Goal: Check status: Check status

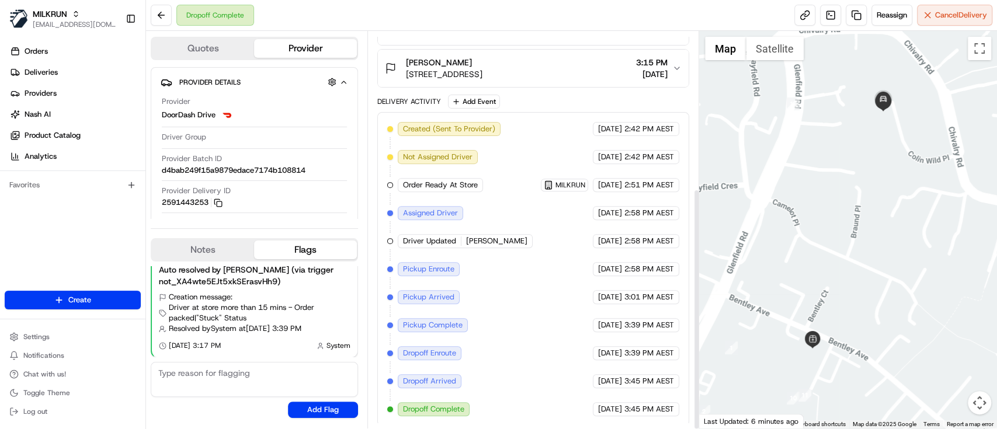
scroll to position [258, 0]
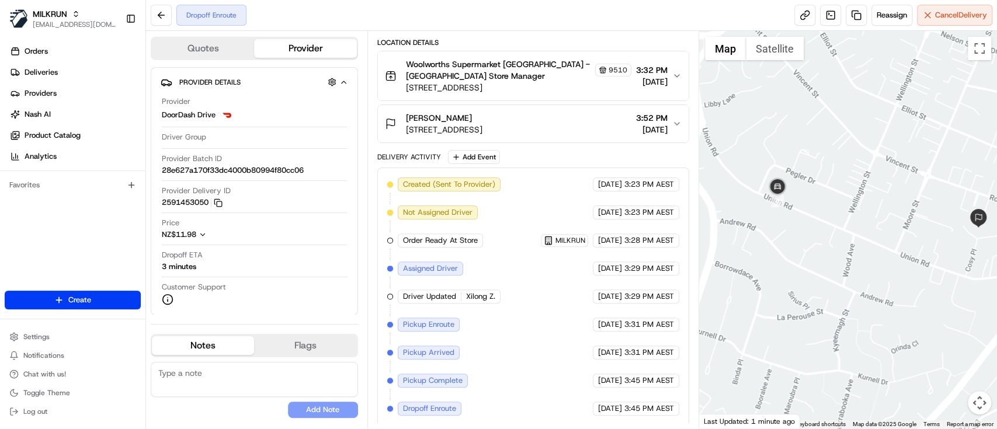
drag, startPoint x: 856, startPoint y: 260, endPoint x: 845, endPoint y: 258, distance: 11.2
click at [845, 258] on div at bounding box center [848, 230] width 298 height 398
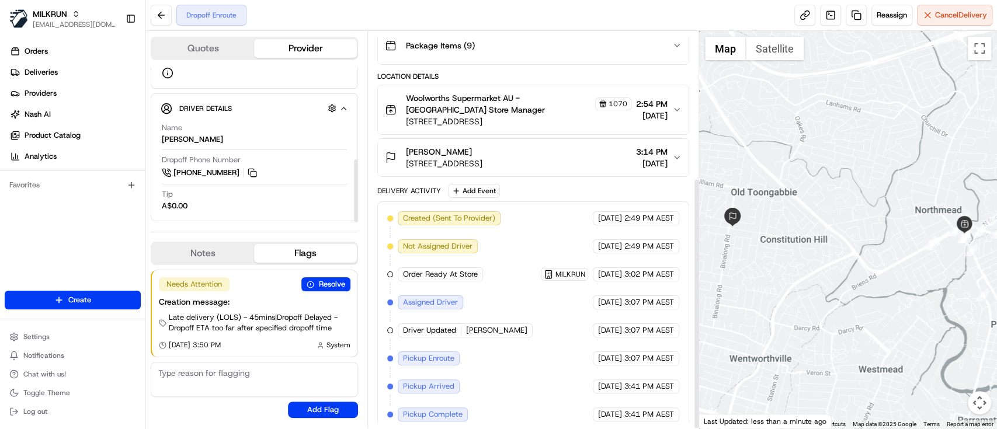
scroll to position [230, 0]
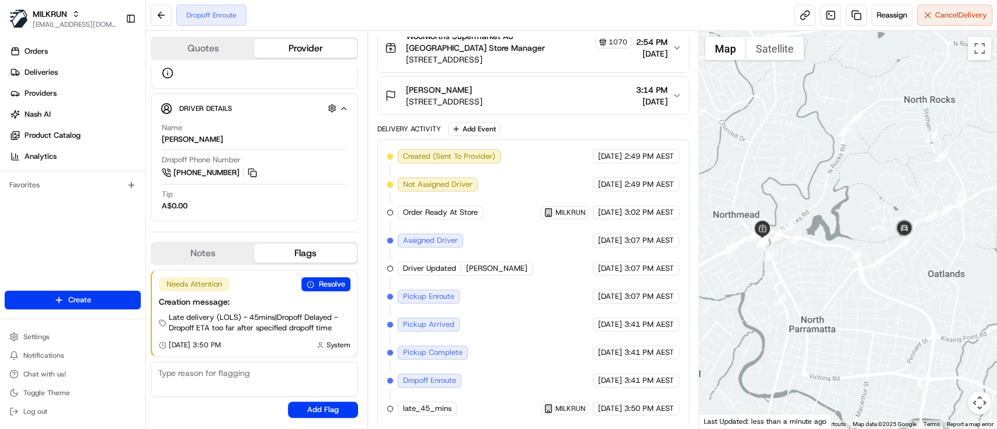
drag, startPoint x: 959, startPoint y: 264, endPoint x: 865, endPoint y: 277, distance: 95.5
click at [865, 277] on div at bounding box center [848, 230] width 298 height 398
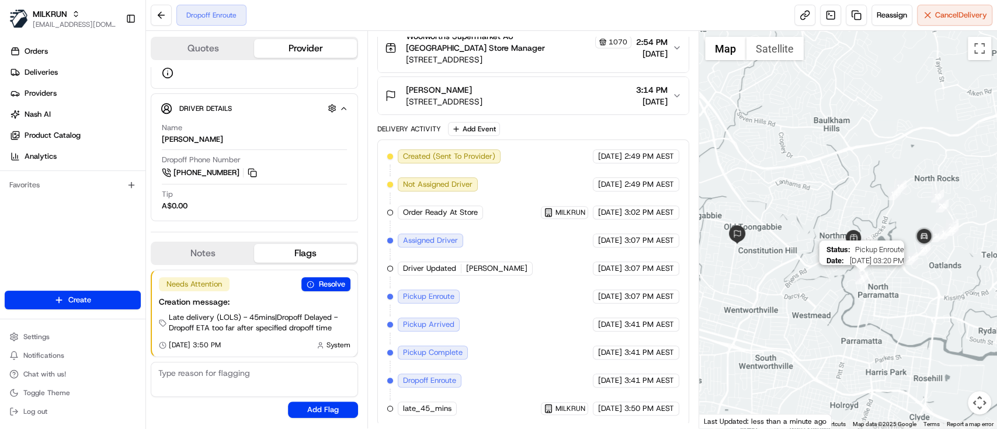
drag, startPoint x: 832, startPoint y: 278, endPoint x: 862, endPoint y: 269, distance: 31.2
click at [864, 272] on img "7" at bounding box center [861, 278] width 13 height 13
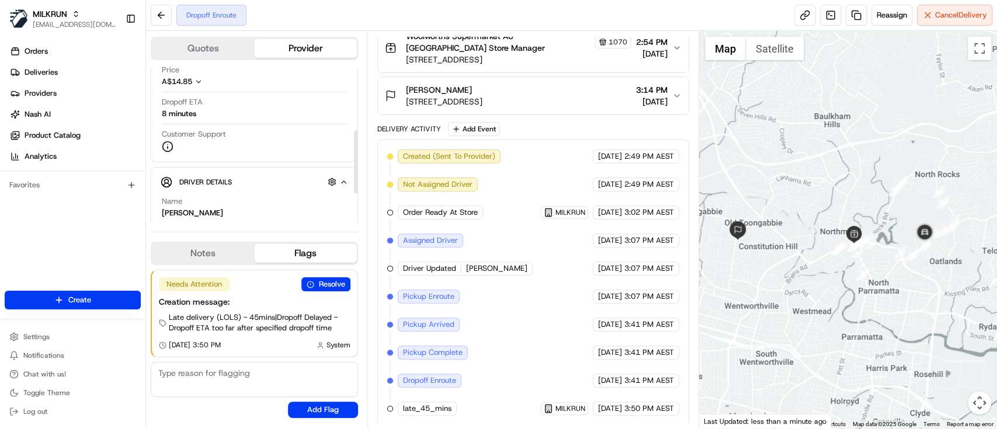
scroll to position [155, 0]
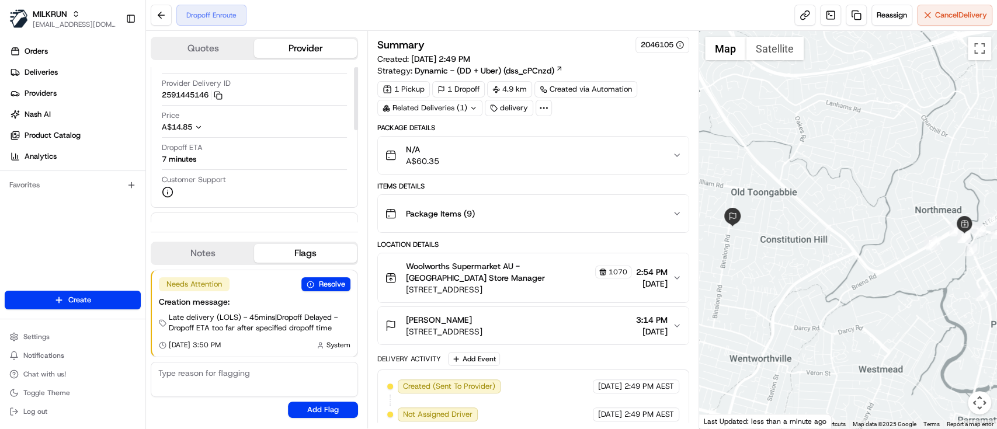
scroll to position [155, 0]
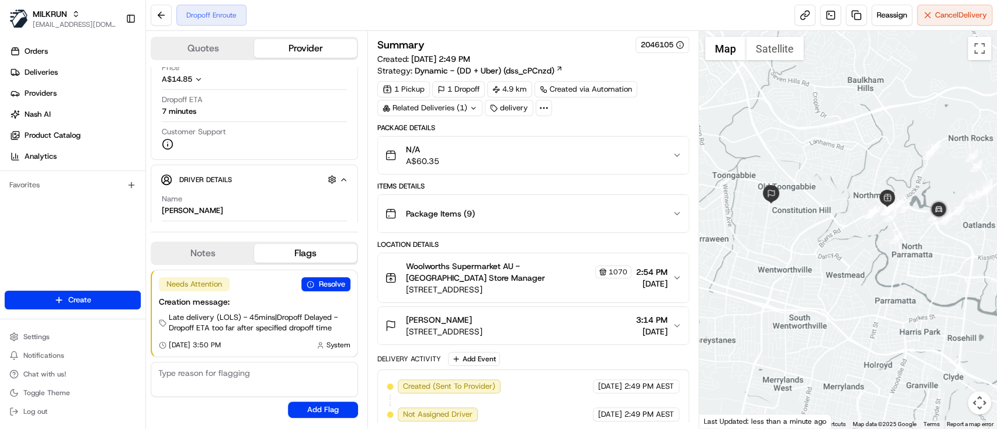
drag, startPoint x: 878, startPoint y: 183, endPoint x: 839, endPoint y: 186, distance: 38.7
click at [839, 186] on div at bounding box center [848, 230] width 298 height 398
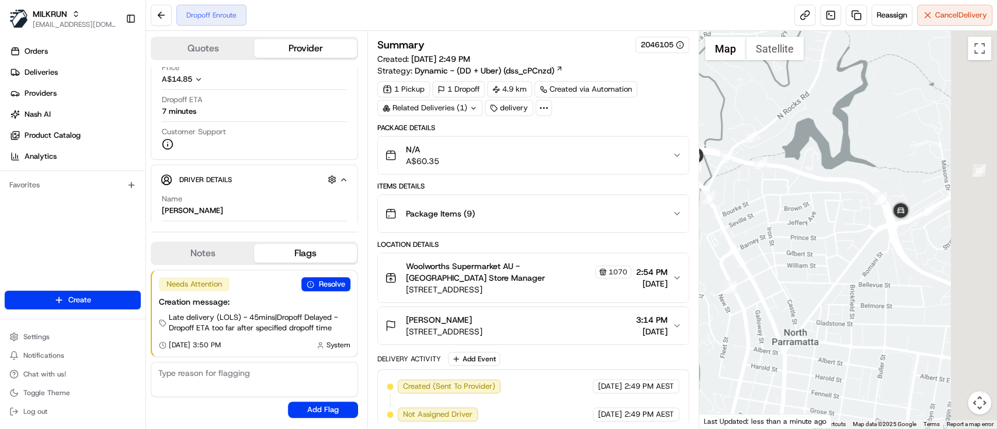
drag, startPoint x: 951, startPoint y: 252, endPoint x: 891, endPoint y: 227, distance: 64.7
click at [876, 318] on div at bounding box center [848, 230] width 298 height 398
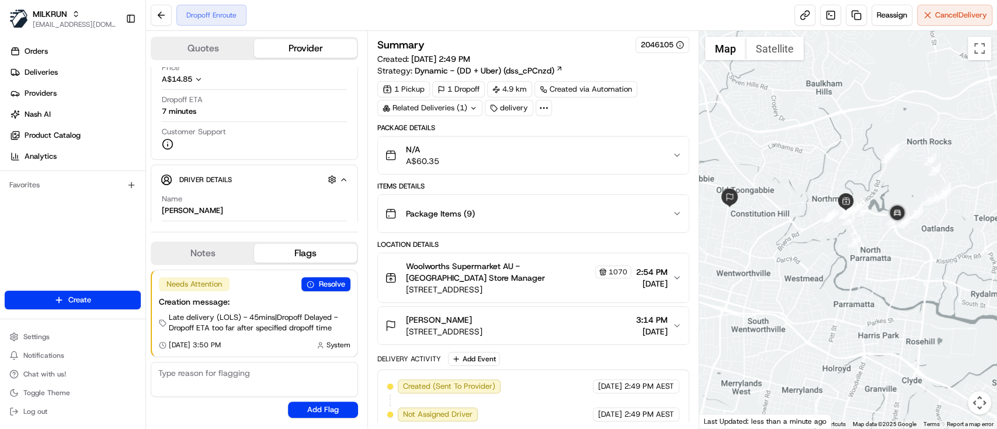
click at [798, 245] on div at bounding box center [848, 230] width 298 height 398
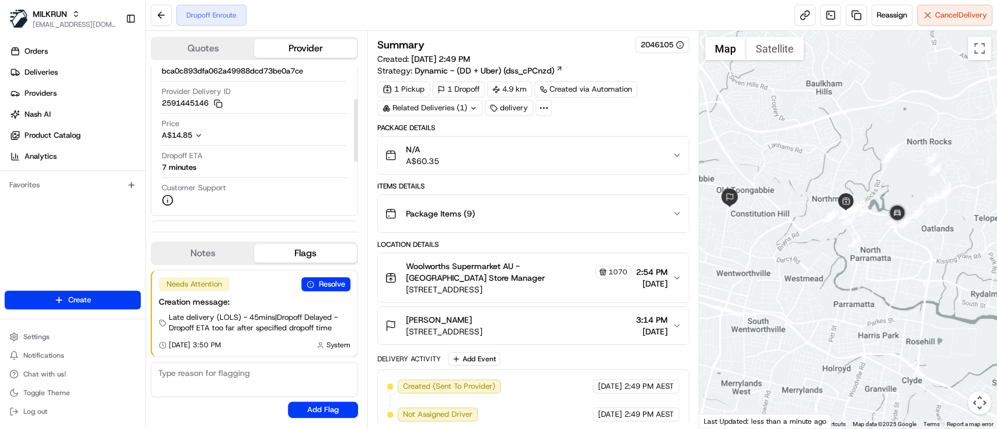
scroll to position [78, 0]
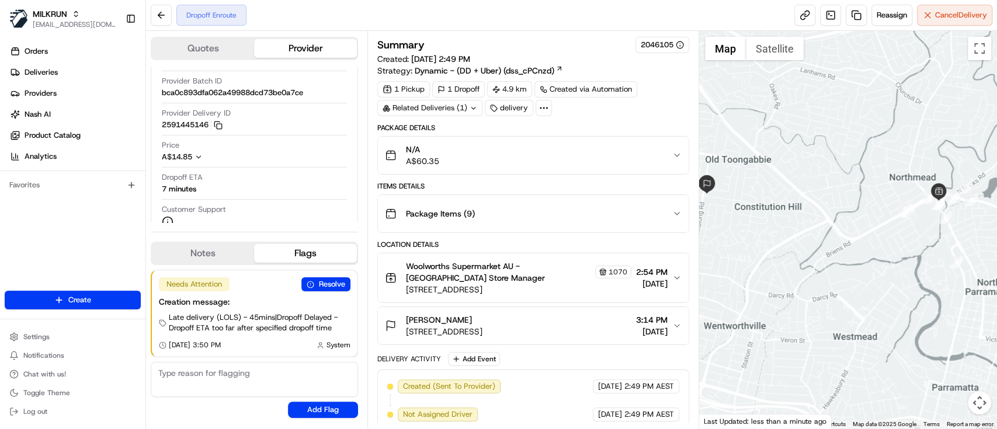
drag, startPoint x: 778, startPoint y: 206, endPoint x: 962, endPoint y: 242, distance: 186.9
click at [962, 242] on div at bounding box center [848, 230] width 298 height 398
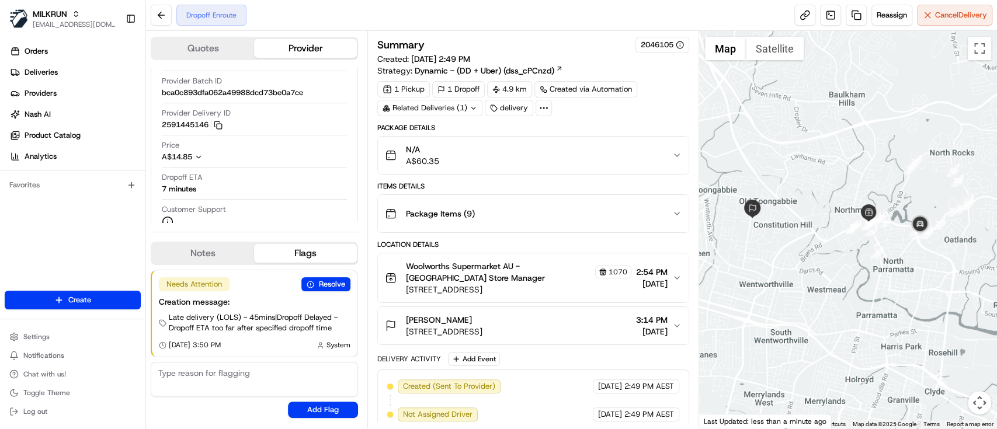
drag, startPoint x: 912, startPoint y: 230, endPoint x: 888, endPoint y: 244, distance: 27.8
click at [888, 244] on div at bounding box center [848, 230] width 298 height 398
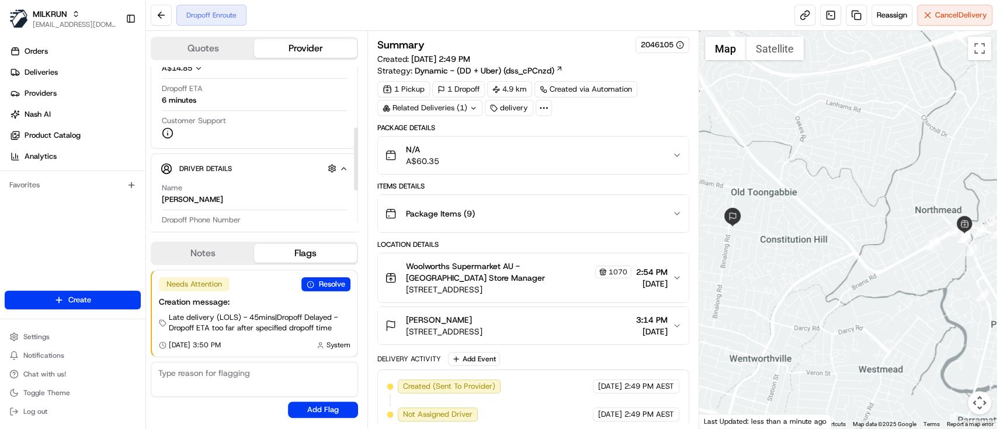
scroll to position [149, 0]
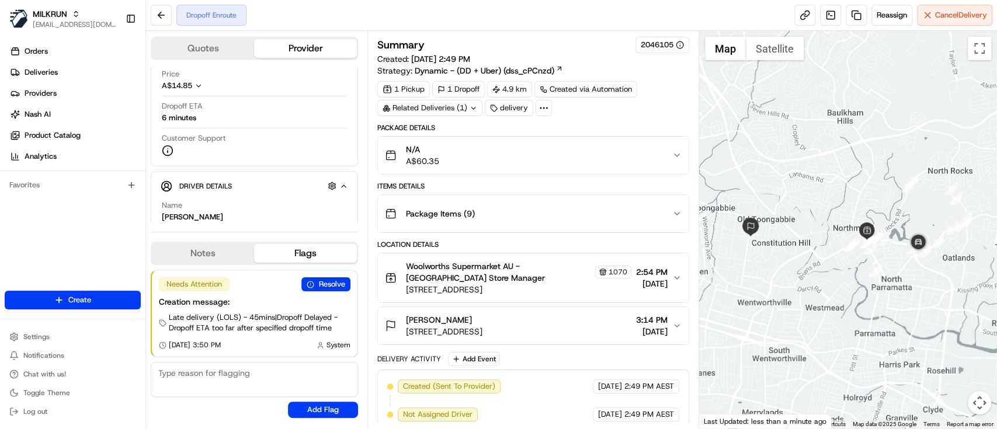
drag, startPoint x: 902, startPoint y: 200, endPoint x: 801, endPoint y: 226, distance: 104.9
click at [793, 227] on div at bounding box center [848, 230] width 298 height 398
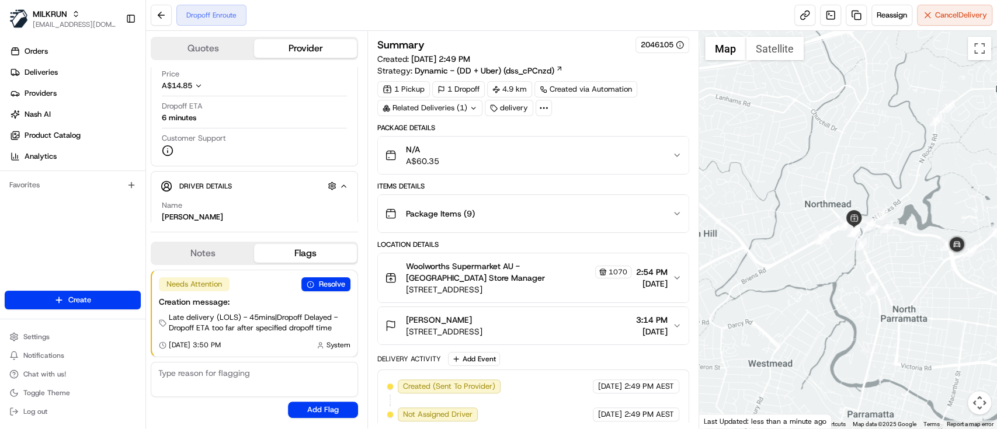
drag, startPoint x: 844, startPoint y: 302, endPoint x: 900, endPoint y: 269, distance: 64.9
click at [900, 269] on div at bounding box center [848, 230] width 298 height 398
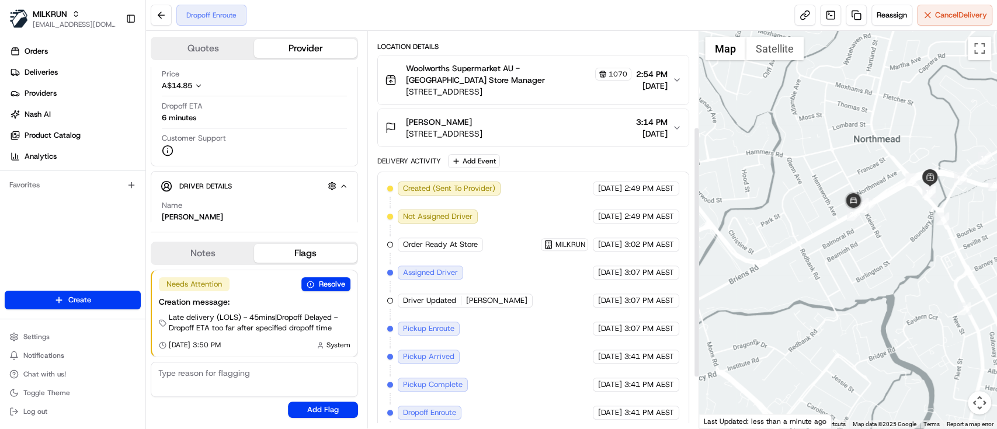
scroll to position [230, 0]
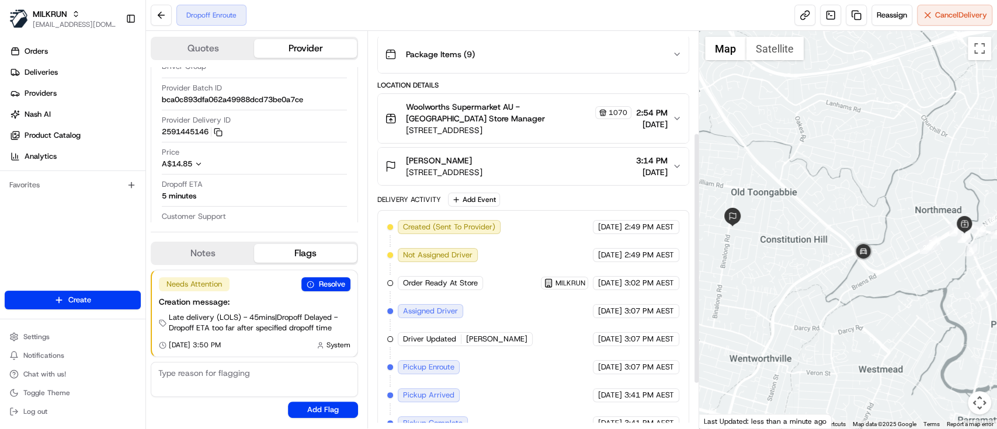
scroll to position [230, 0]
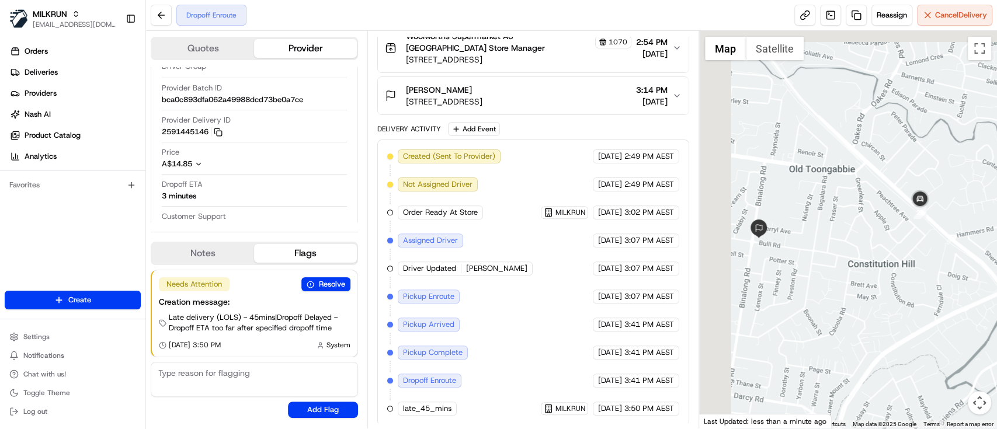
drag, startPoint x: 782, startPoint y: 241, endPoint x: 869, endPoint y: 273, distance: 93.2
click at [869, 273] on div at bounding box center [848, 230] width 298 height 398
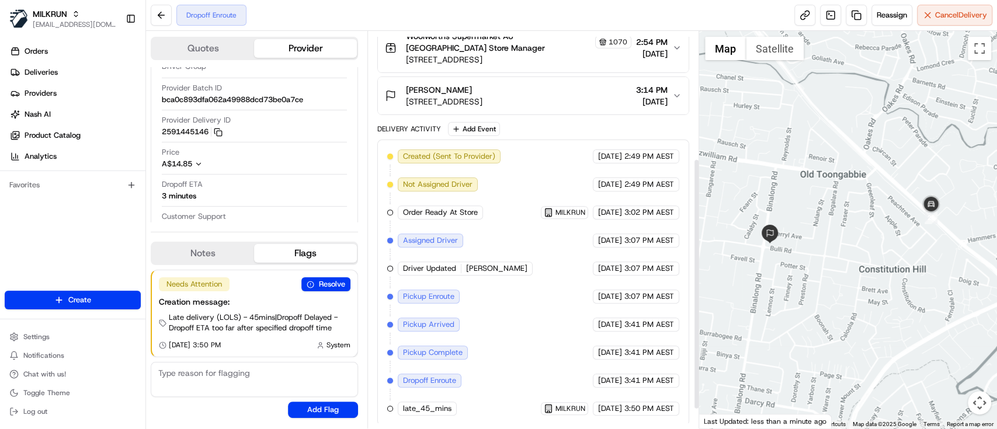
scroll to position [153, 0]
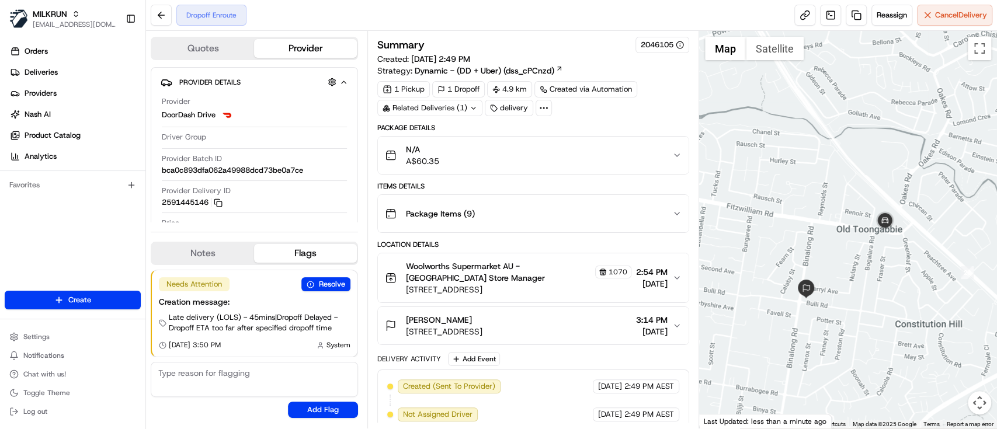
drag, startPoint x: 785, startPoint y: 181, endPoint x: 856, endPoint y: 297, distance: 135.9
click at [856, 297] on div at bounding box center [848, 230] width 298 height 398
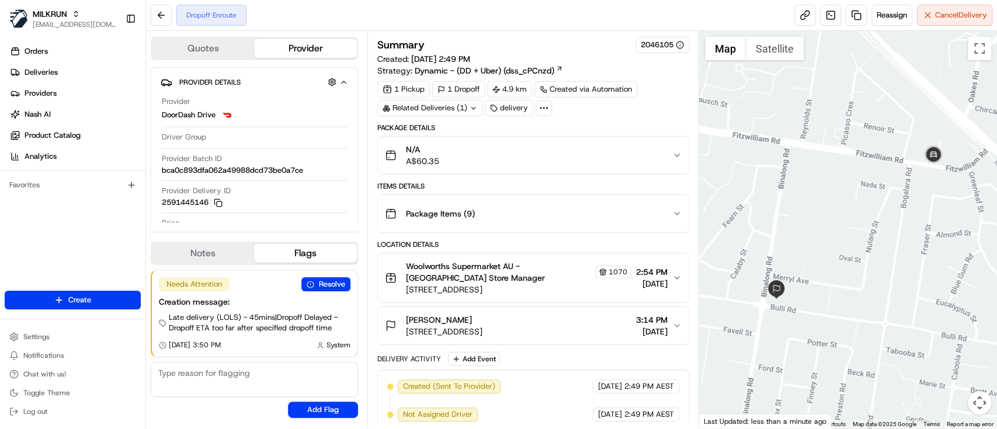
drag, startPoint x: 816, startPoint y: 244, endPoint x: 816, endPoint y: 235, distance: 8.8
click at [816, 235] on div at bounding box center [848, 230] width 298 height 398
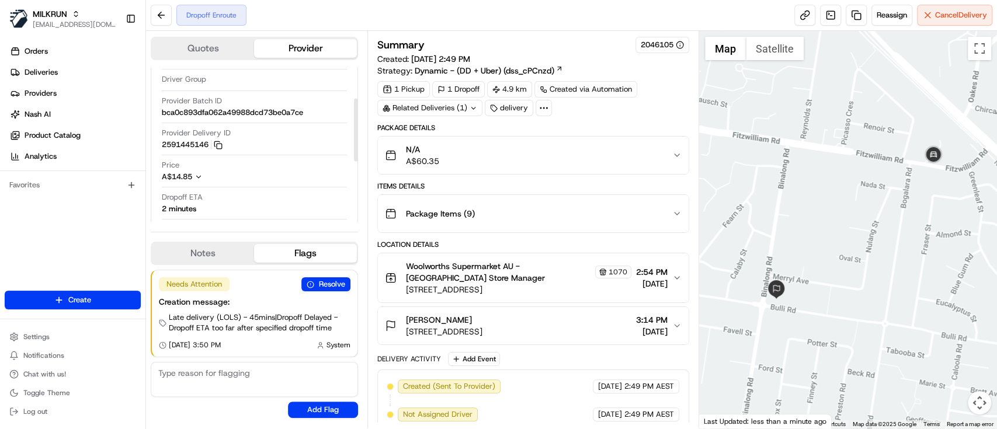
scroll to position [78, 0]
